Goal: Navigation & Orientation: Find specific page/section

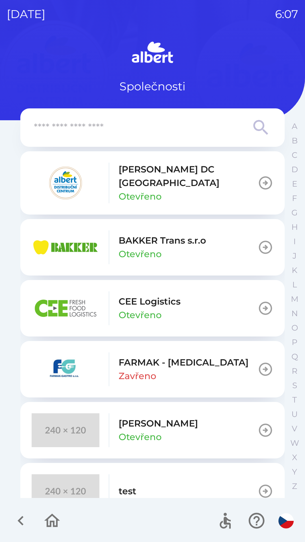
click at [190, 173] on p "[PERSON_NAME] DC [GEOGRAPHIC_DATA]" at bounding box center [188, 176] width 139 height 27
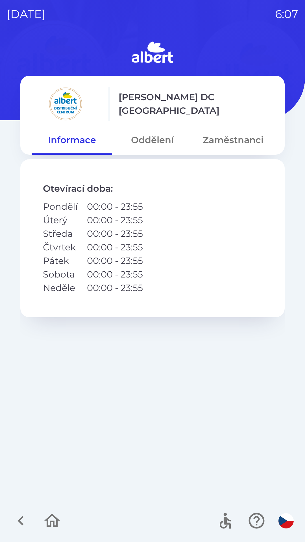
click at [15, 515] on icon "button" at bounding box center [20, 520] width 19 height 19
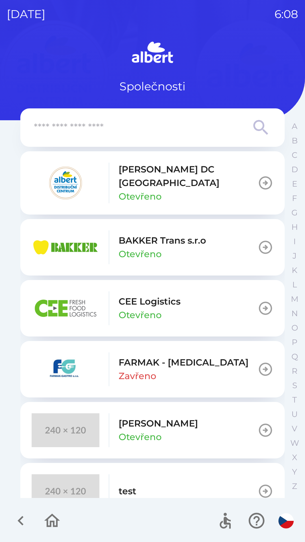
click at [56, 524] on icon "button" at bounding box center [52, 521] width 16 height 14
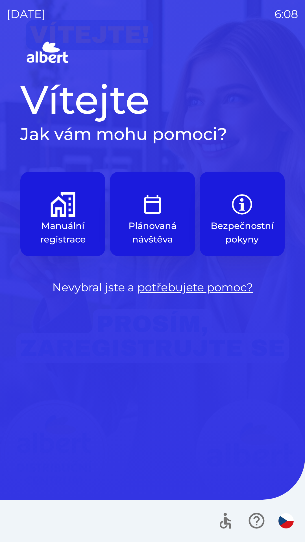
click at [85, 232] on p "Manuální registrace" at bounding box center [63, 232] width 58 height 27
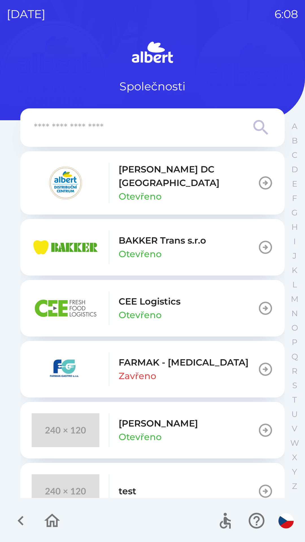
click at [206, 190] on div "[PERSON_NAME] DC [GEOGRAPHIC_DATA] Otevřeno" at bounding box center [188, 183] width 139 height 41
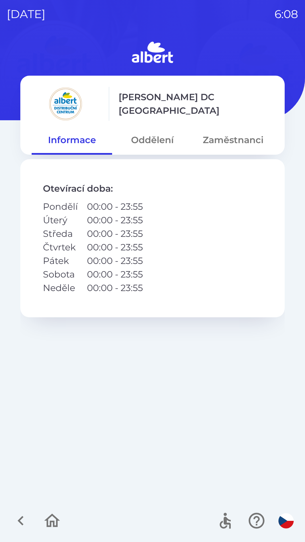
click at [154, 145] on button "Oddělení" at bounding box center [152, 140] width 80 height 20
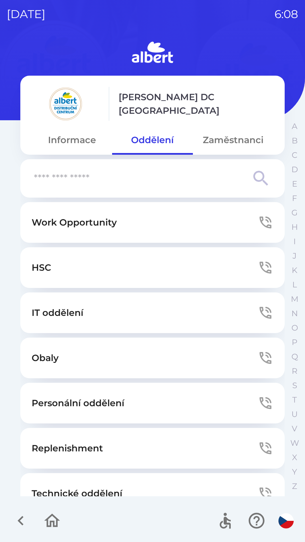
click at [234, 139] on button "Zaměstnanci" at bounding box center [233, 140] width 80 height 20
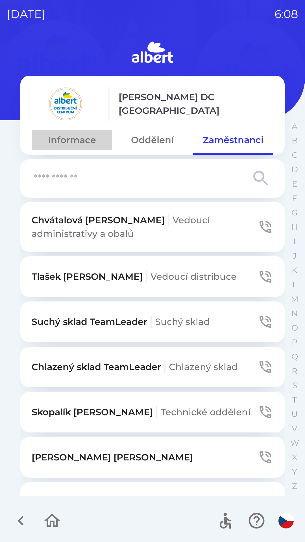
click at [79, 136] on button "Informace" at bounding box center [72, 140] width 80 height 20
